Goal: Transaction & Acquisition: Subscribe to service/newsletter

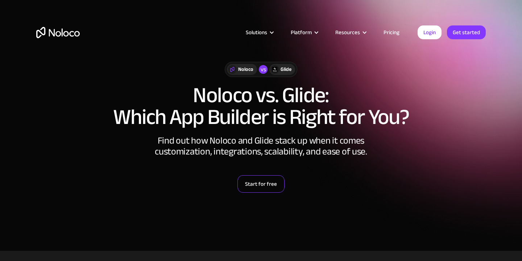
click at [261, 179] on link "Start for free" at bounding box center [261, 183] width 47 height 17
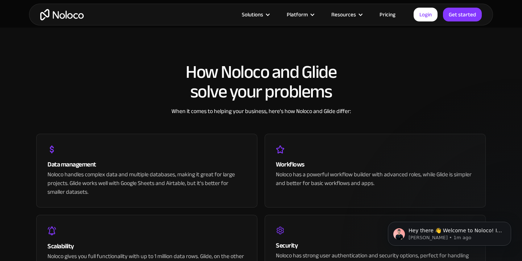
scroll to position [1395, 0]
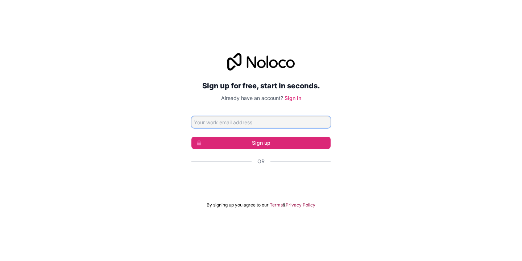
click at [248, 123] on input "Email address" at bounding box center [261, 122] width 139 height 12
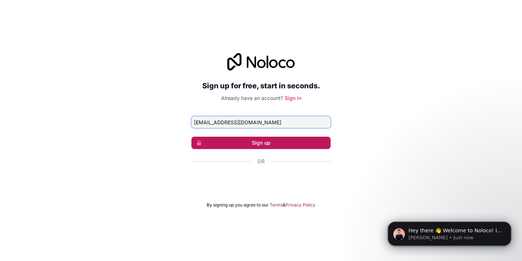
type input "hd7269288@gmail.com"
click at [274, 144] on button "Sign up" at bounding box center [261, 142] width 139 height 12
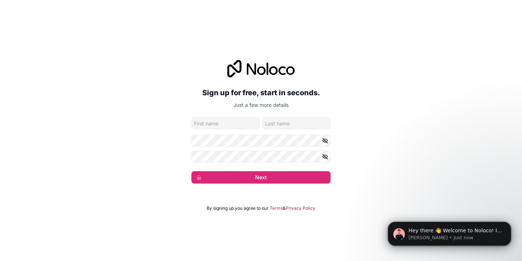
click at [237, 121] on input "given-name" at bounding box center [226, 123] width 68 height 12
type input "h"
type input "Harsh"
click at [300, 122] on input "family-name" at bounding box center [297, 123] width 68 height 12
type input "Sharma"
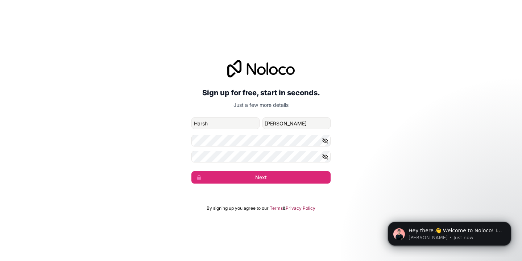
click at [323, 136] on button "button" at bounding box center [326, 141] width 9 height 12
click at [326, 156] on icon "button" at bounding box center [325, 156] width 7 height 7
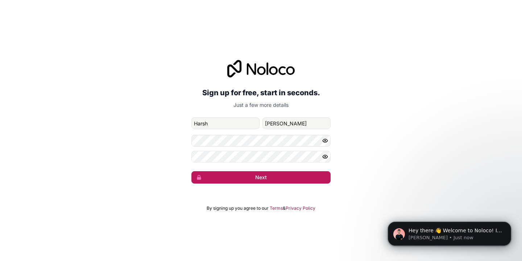
click at [298, 173] on button "Next" at bounding box center [261, 177] width 139 height 12
